Goal: Information Seeking & Learning: Learn about a topic

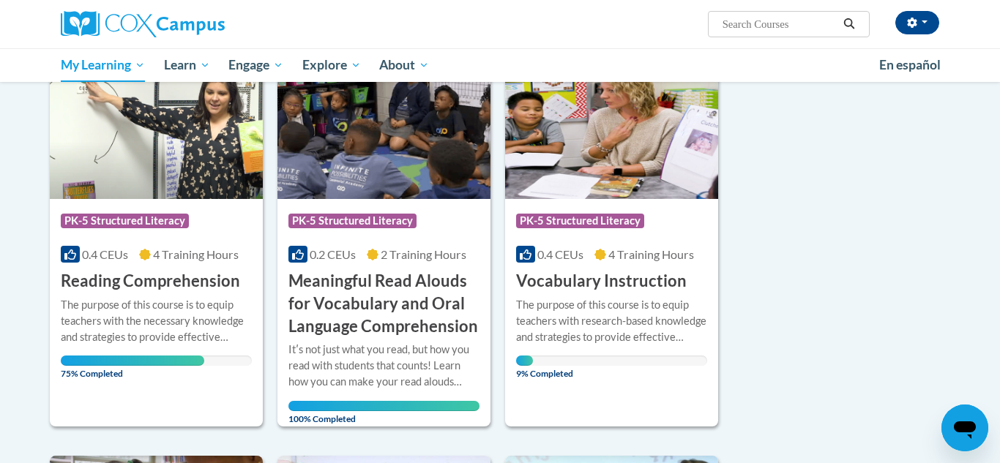
scroll to position [258, 0]
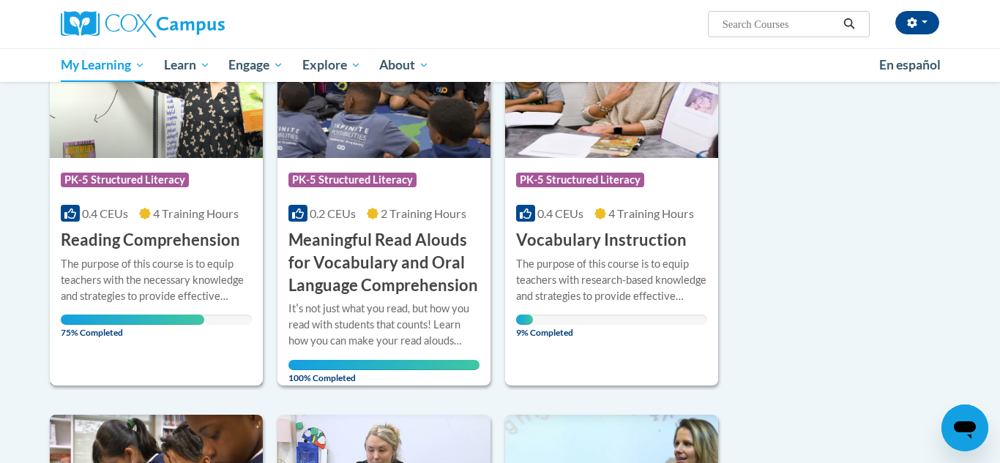
click at [141, 255] on div at bounding box center [156, 255] width 191 height 1
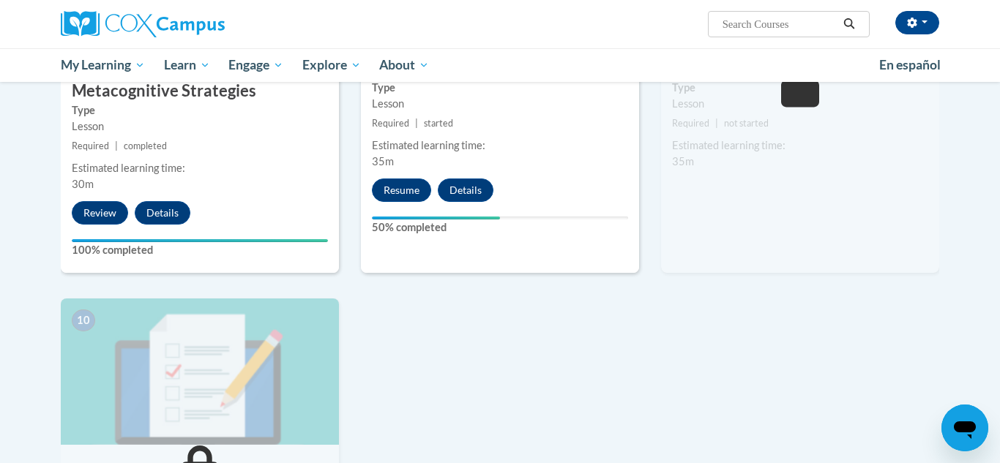
scroll to position [1330, 0]
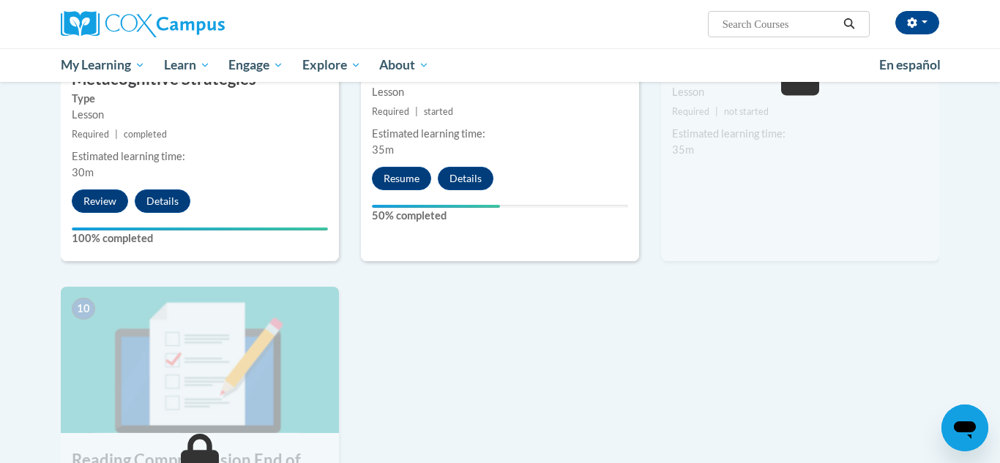
click at [438, 187] on div "Resume Details Feedback" at bounding box center [436, 178] width 151 height 23
click at [406, 179] on button "Resume" at bounding box center [401, 178] width 59 height 23
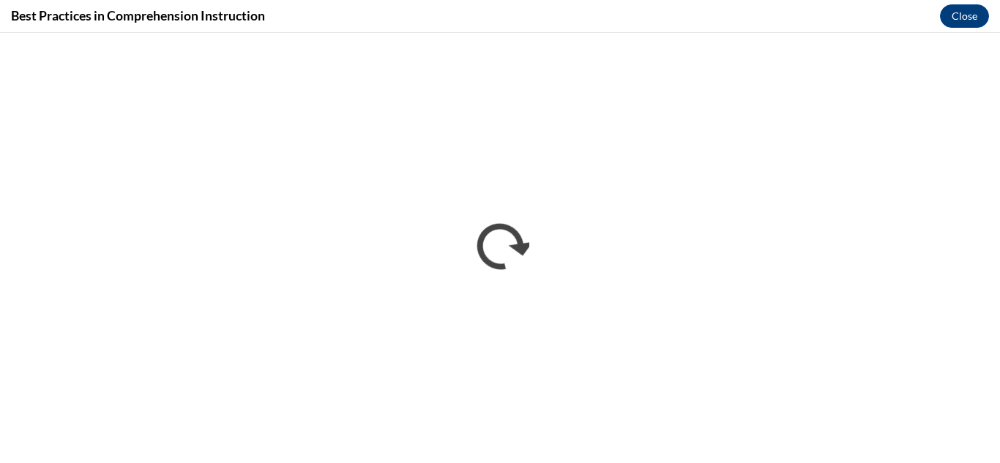
scroll to position [0, 0]
click at [973, 11] on button "Close" at bounding box center [964, 15] width 49 height 23
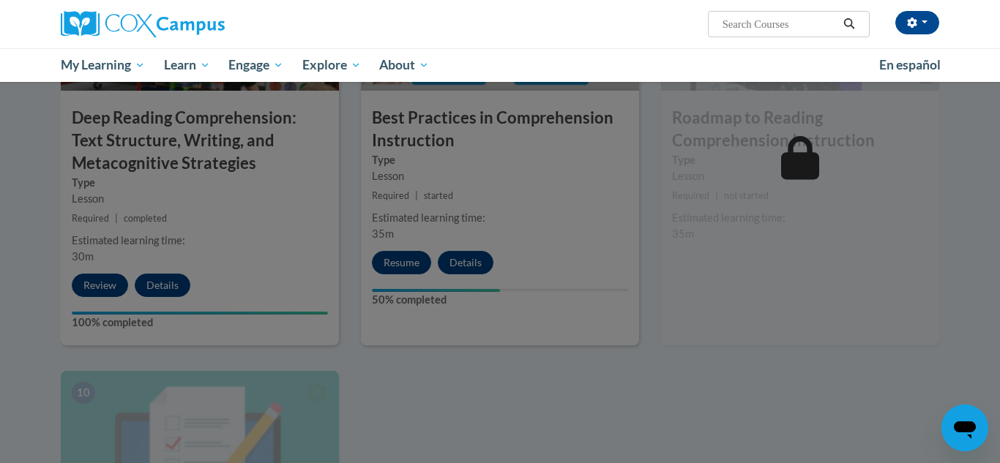
scroll to position [1245, 0]
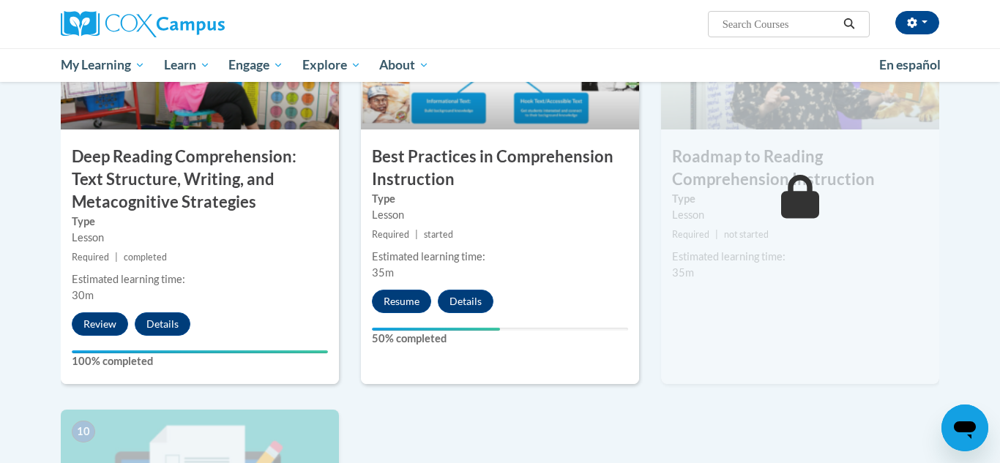
scroll to position [1227, 0]
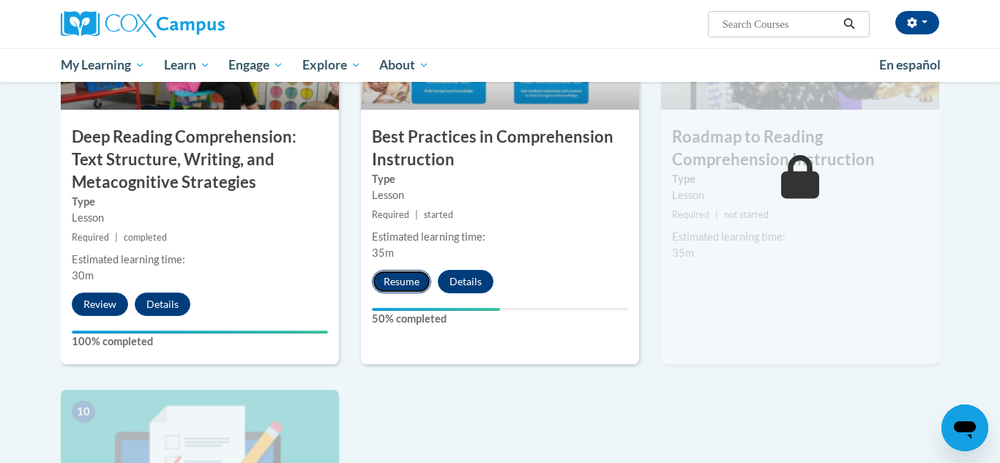
click at [400, 277] on button "Resume" at bounding box center [401, 281] width 59 height 23
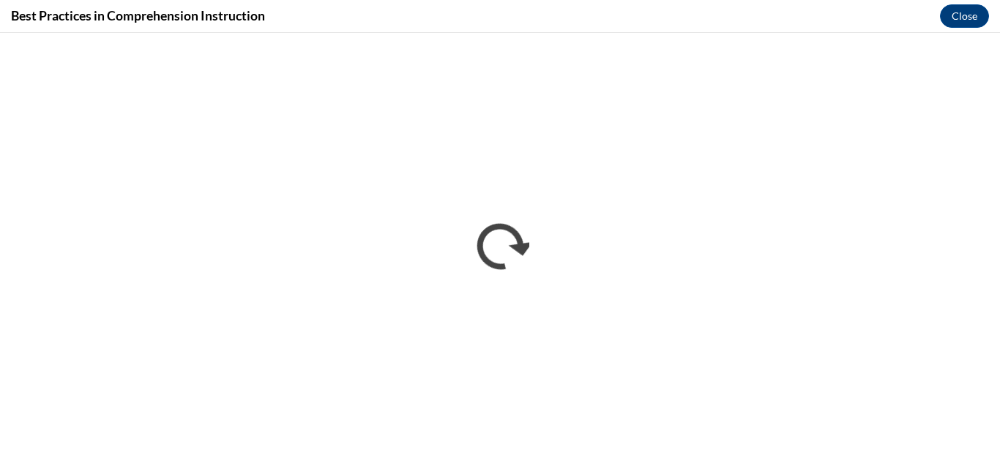
scroll to position [0, 0]
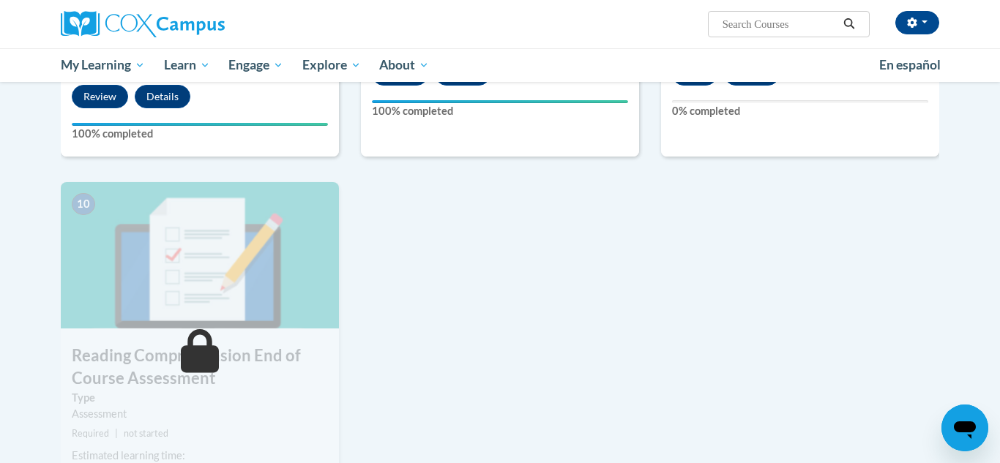
scroll to position [1368, 0]
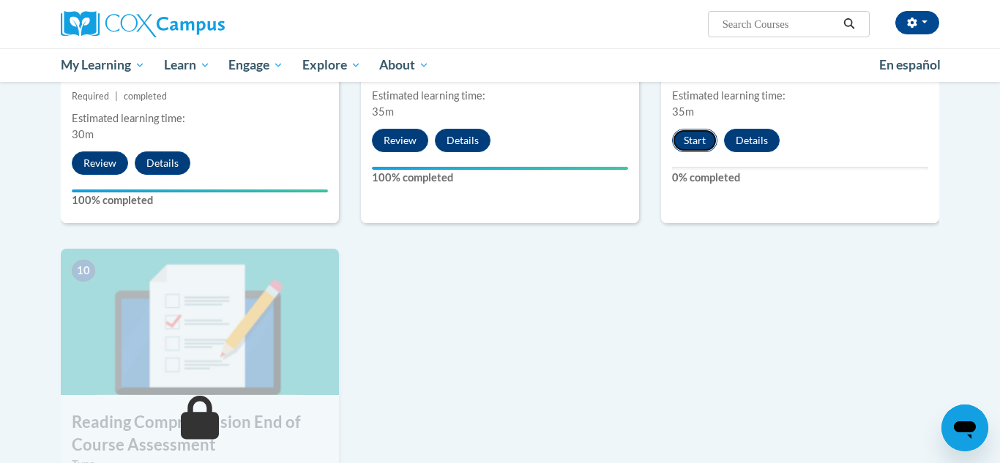
click at [677, 140] on button "Start" at bounding box center [694, 140] width 45 height 23
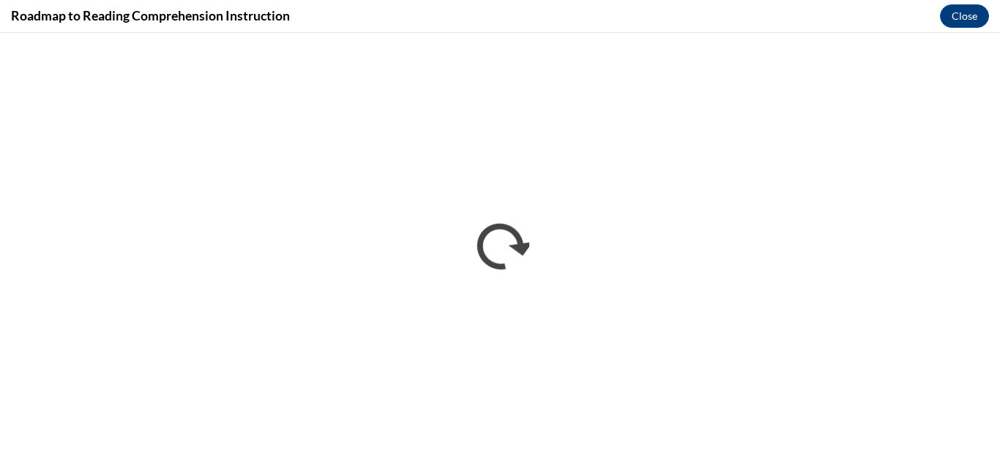
scroll to position [0, 0]
